Goal: Task Accomplishment & Management: Manage account settings

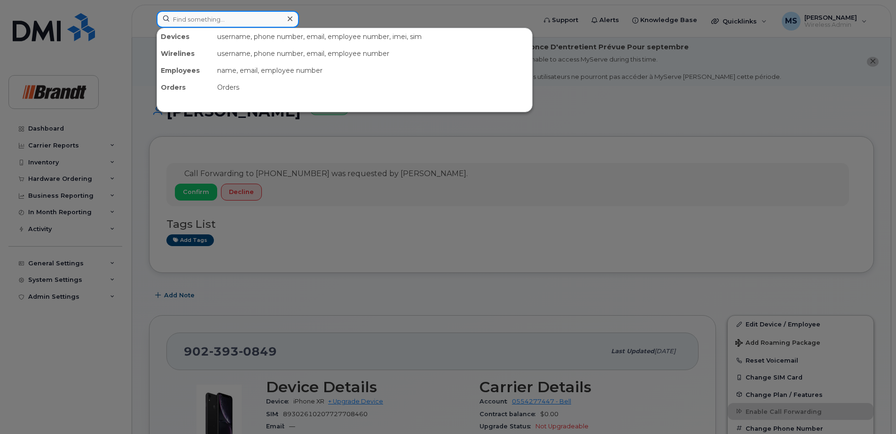
click at [234, 16] on input at bounding box center [227, 19] width 142 height 17
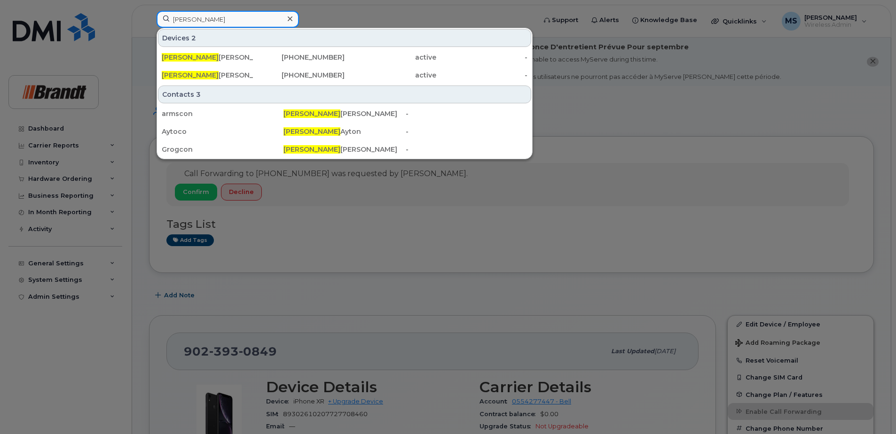
drag, startPoint x: 259, startPoint y: 24, endPoint x: 40, endPoint y: 34, distance: 218.7
click at [149, 30] on div "connor Devices 2 Connor Grogan 905-745-4962 active - Connor Armstrong 780-293-5…" at bounding box center [343, 21] width 388 height 21
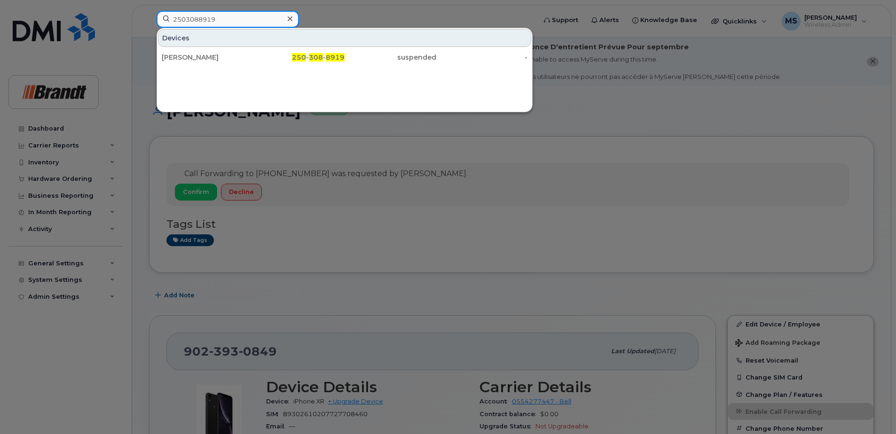
drag, startPoint x: 241, startPoint y: 20, endPoint x: -2, endPoint y: 10, distance: 243.1
click at [578, 154] on div at bounding box center [448, 217] width 896 height 434
drag, startPoint x: 167, startPoint y: 15, endPoint x: 0, endPoint y: 22, distance: 167.4
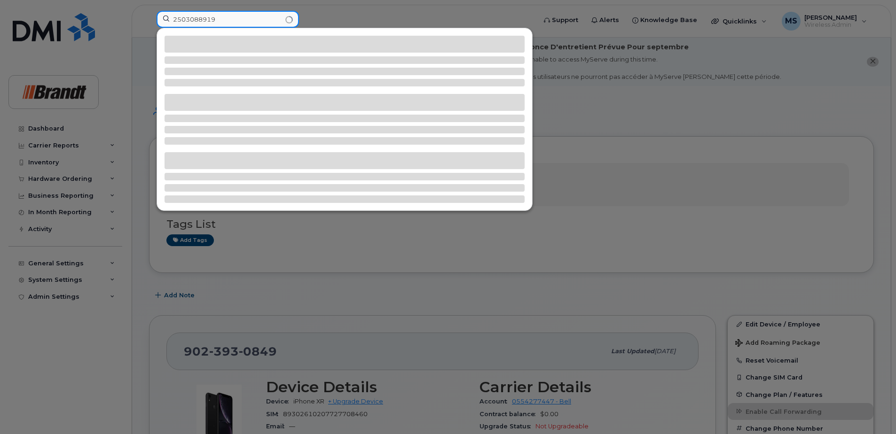
type input "2503088919"
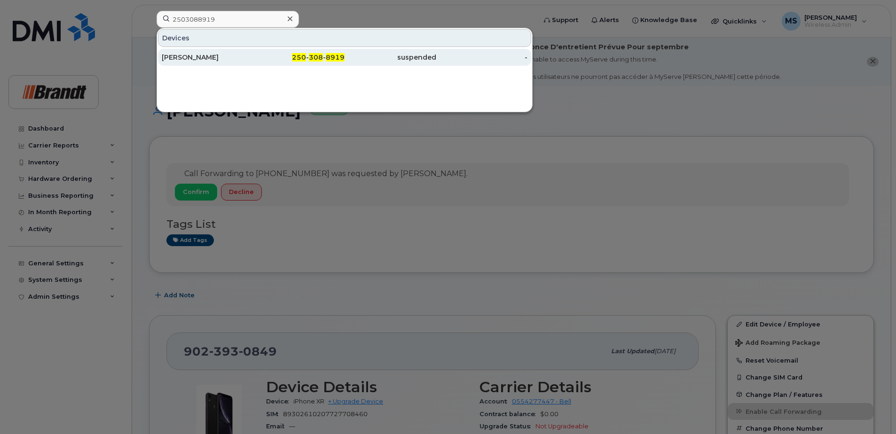
click at [317, 54] on span "308" at bounding box center [316, 57] width 14 height 8
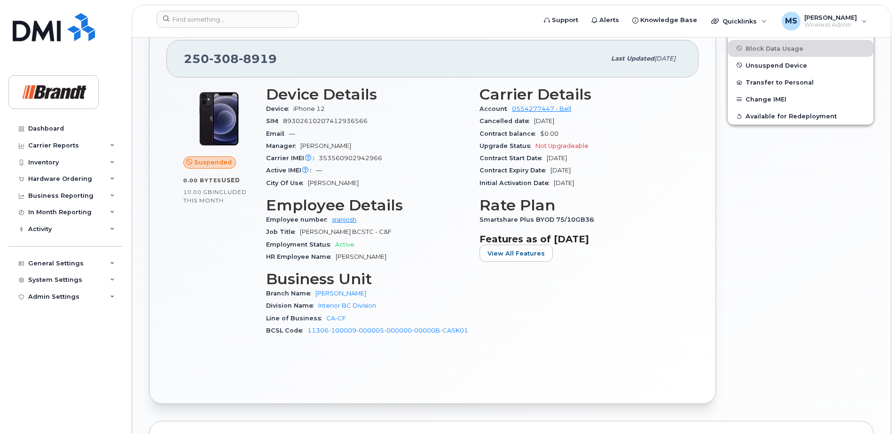
scroll to position [253, 0]
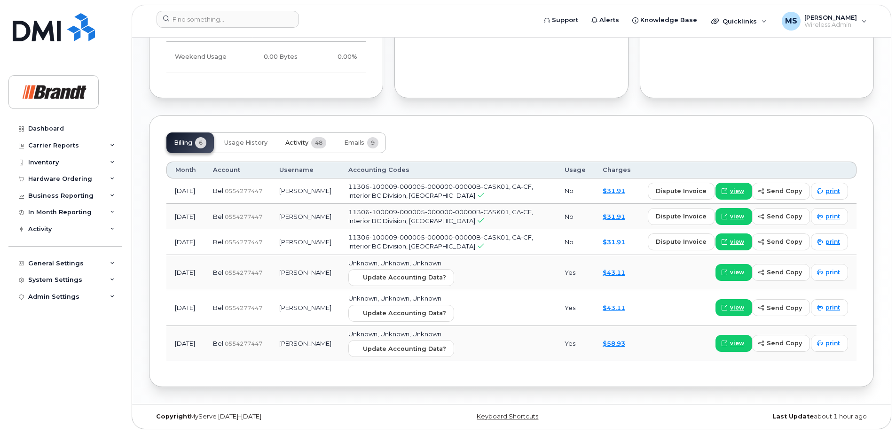
click at [297, 138] on button "Activity 48" at bounding box center [306, 142] width 56 height 21
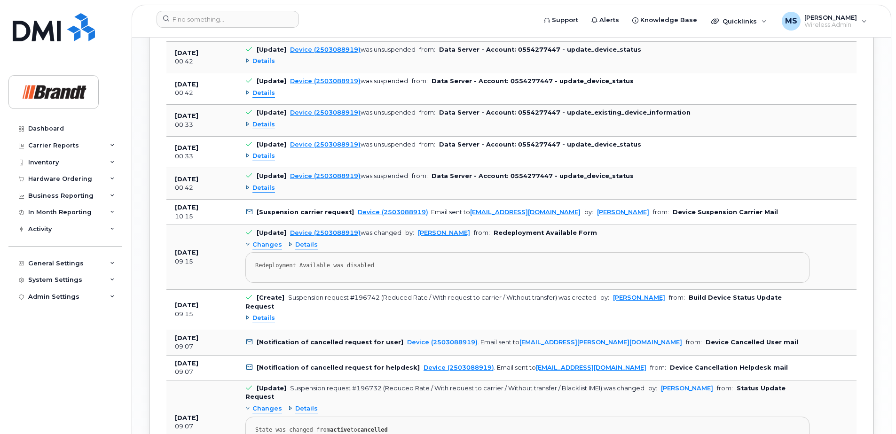
scroll to position [1419, 0]
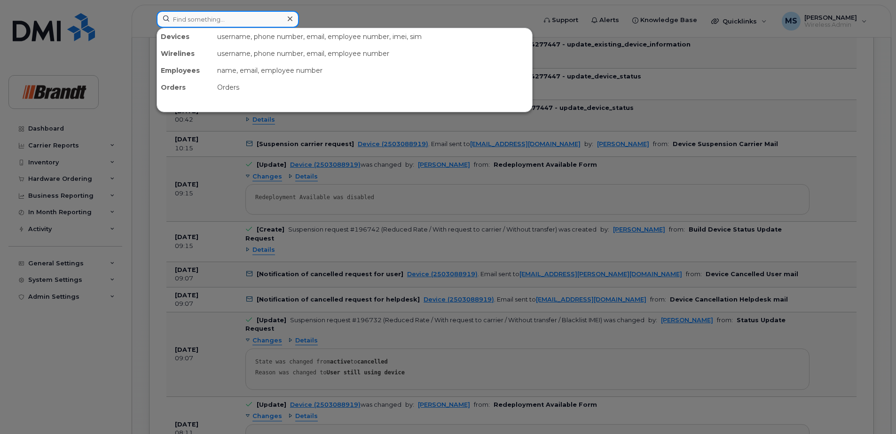
click at [286, 19] on div at bounding box center [227, 19] width 142 height 17
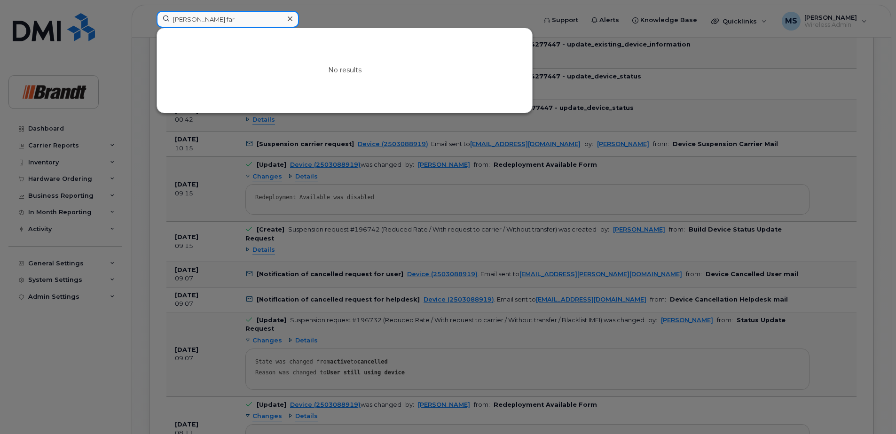
click at [179, 16] on input "jeohn far" at bounding box center [227, 19] width 142 height 17
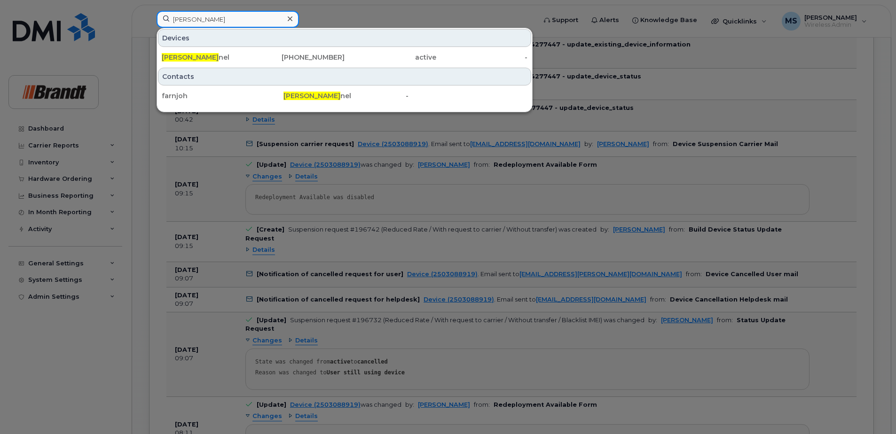
type input "john far"
click at [219, 47] on div "Devices John Far nel 368-992-0248 active -" at bounding box center [344, 47] width 375 height 39
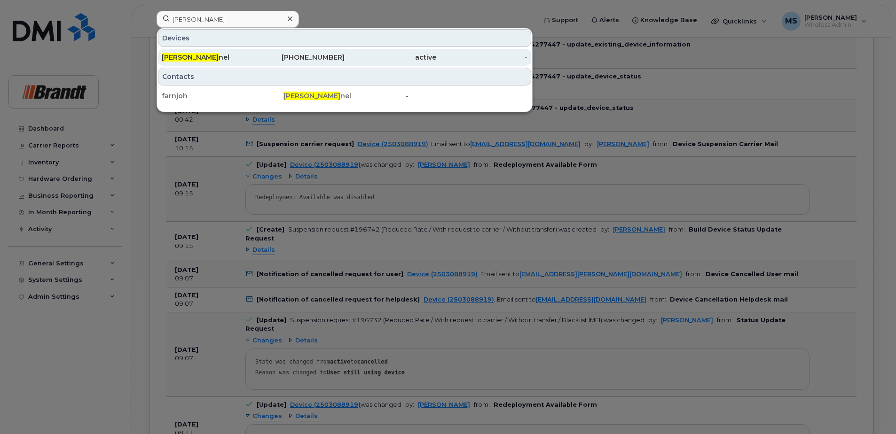
click at [249, 55] on div "John Far nel" at bounding box center [208, 57] width 92 height 9
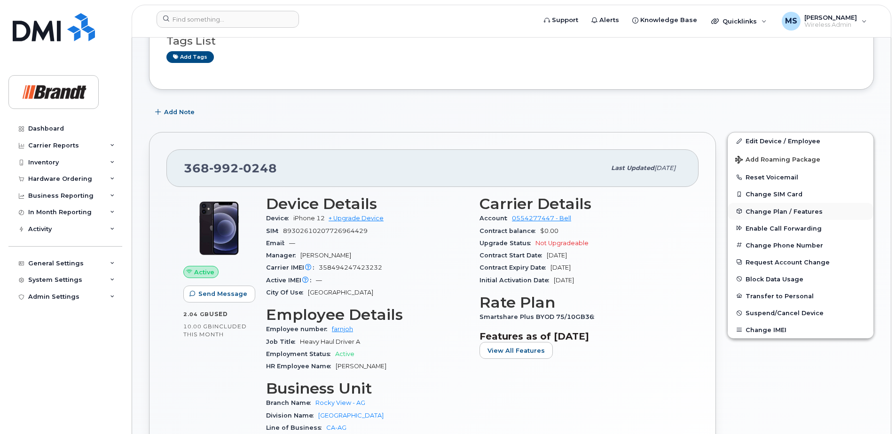
scroll to position [141, 0]
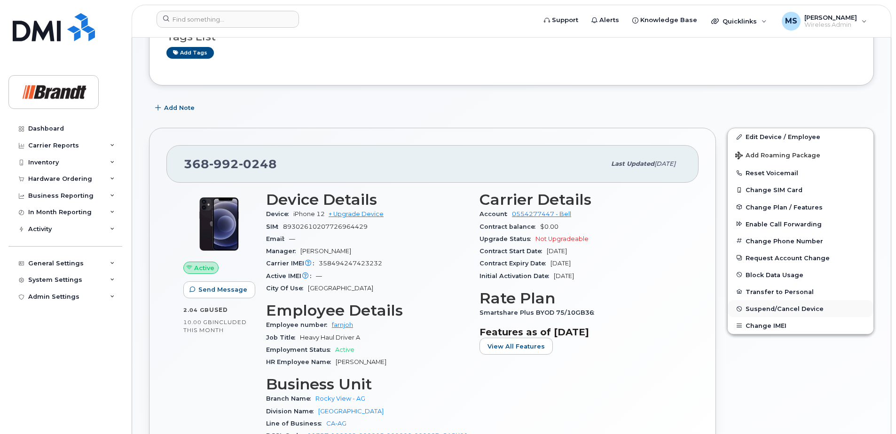
click at [764, 310] on span "Suspend/Cancel Device" at bounding box center [784, 308] width 78 height 7
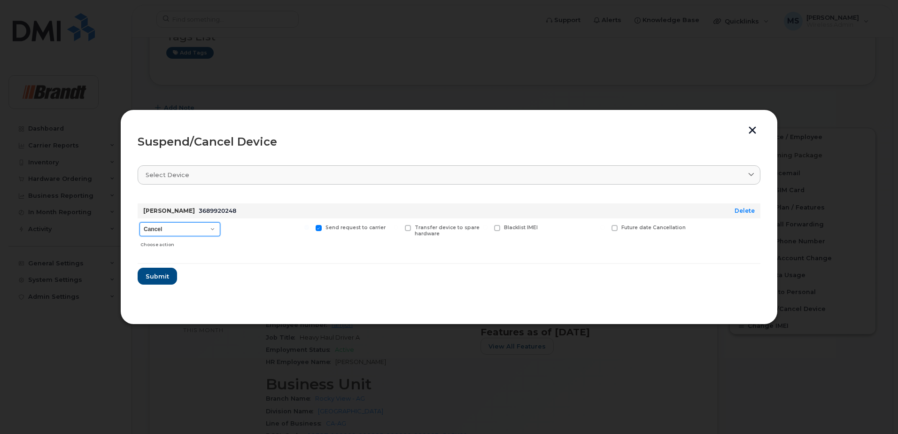
click at [184, 235] on select "Cancel Suspend - Extend Suspension Suspend - Reduced Rate Suspend - Full Rate S…" at bounding box center [180, 229] width 81 height 14
select select "[object Object]"
click at [140, 222] on select "Cancel Suspend - Extend Suspension Suspend - Reduced Rate Suspend - Full Rate S…" at bounding box center [180, 229] width 81 height 14
click at [242, 232] on span "Available for new activations/redeployments" at bounding box center [271, 231] width 70 height 12
click at [220, 230] on input "Available for new activations/redeployments" at bounding box center [217, 227] width 5 height 5
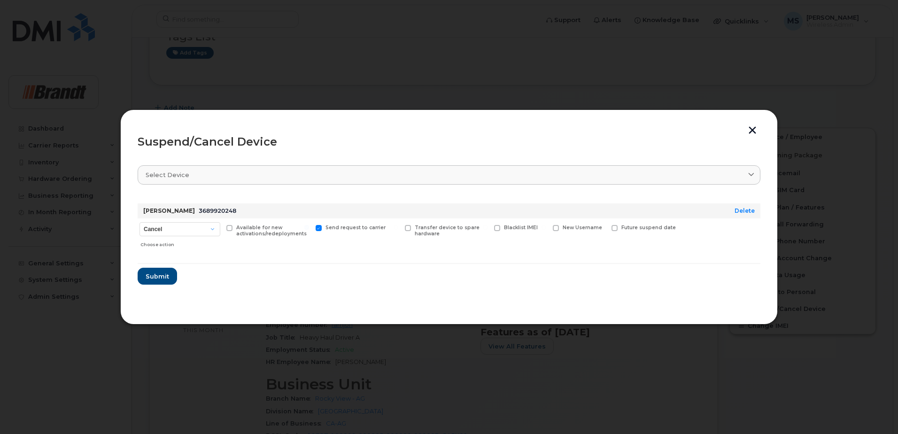
checkbox input "true"
click at [171, 273] on button "Submit" at bounding box center [157, 276] width 39 height 17
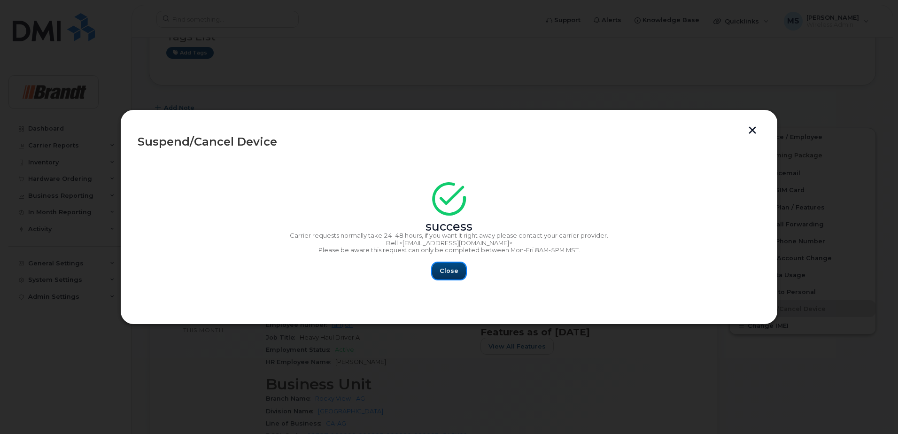
click at [442, 274] on span "Close" at bounding box center [449, 270] width 19 height 9
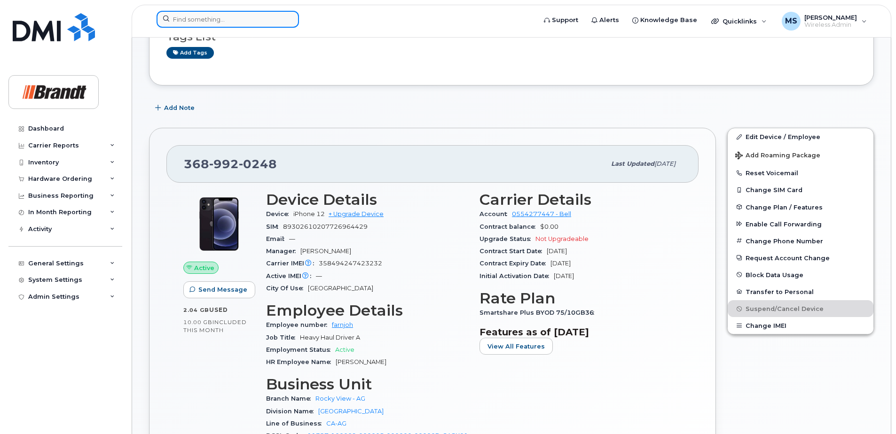
drag, startPoint x: 215, startPoint y: 22, endPoint x: 218, endPoint y: 18, distance: 5.3
click at [214, 22] on input at bounding box center [227, 19] width 142 height 17
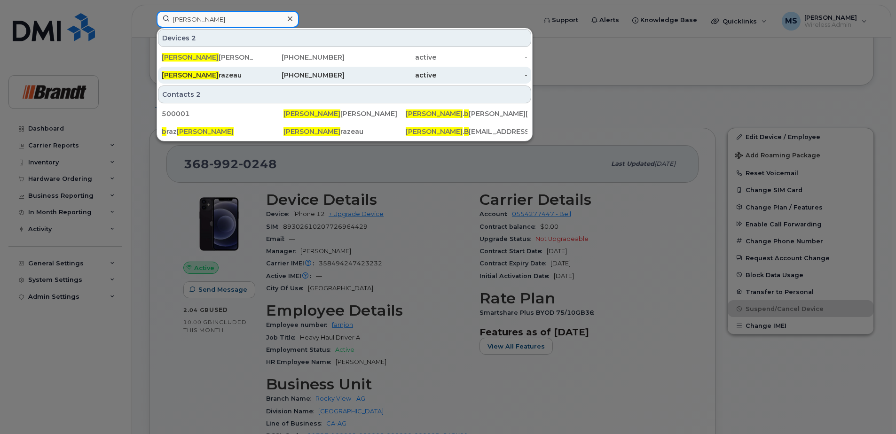
type input "kyle b"
click at [214, 73] on div "Kyle B razeau" at bounding box center [208, 74] width 92 height 9
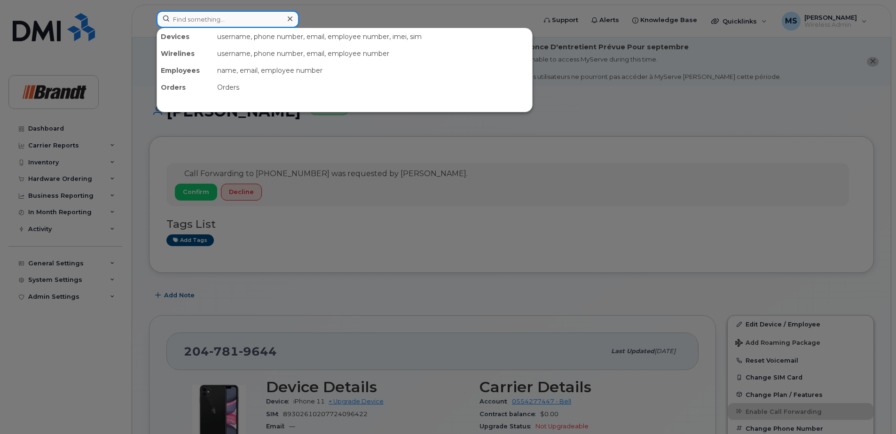
click at [213, 22] on input at bounding box center [227, 19] width 142 height 17
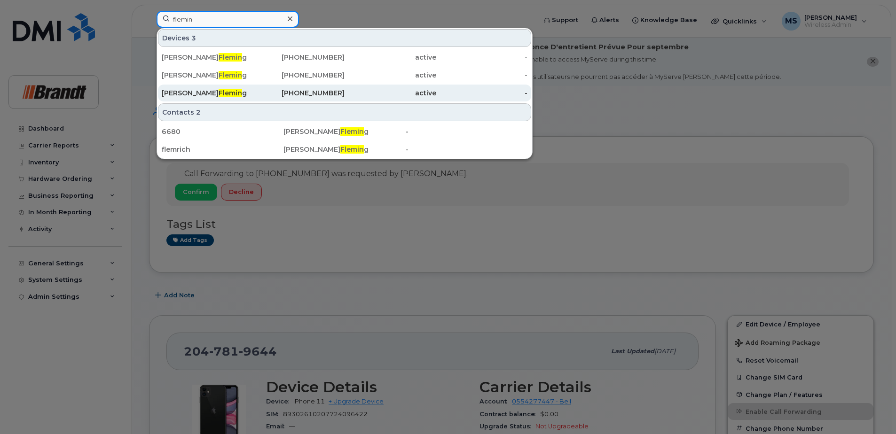
type input "flemin"
click at [233, 89] on div "Richard Flemin g" at bounding box center [208, 92] width 92 height 9
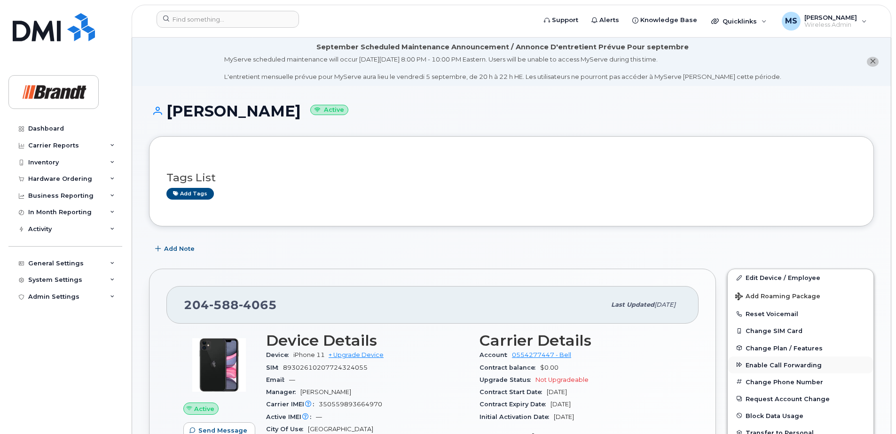
click at [772, 366] on span "Enable Call Forwarding" at bounding box center [783, 364] width 76 height 7
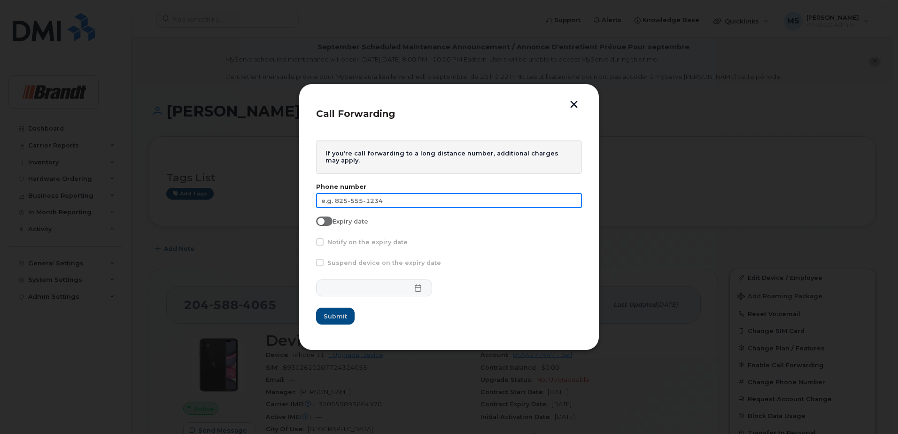
click at [450, 199] on input "text" at bounding box center [449, 200] width 266 height 15
type input "[PHONE_NUMBER]"
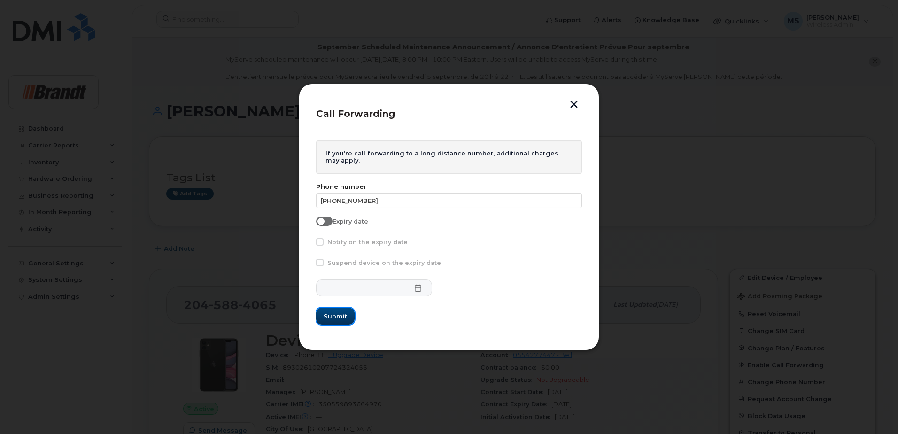
click at [327, 314] on span "Submit" at bounding box center [335, 316] width 23 height 9
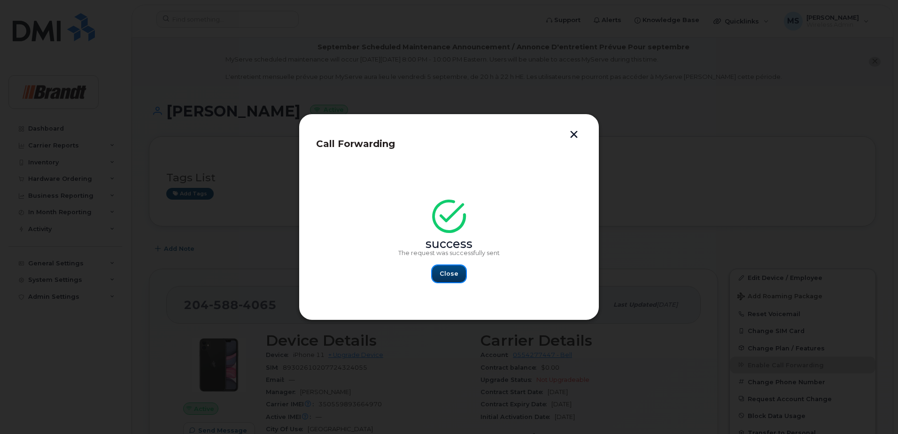
drag, startPoint x: 456, startPoint y: 270, endPoint x: 413, endPoint y: 356, distance: 96.0
click at [459, 270] on button "Close" at bounding box center [449, 273] width 34 height 17
